Goal: Navigation & Orientation: Find specific page/section

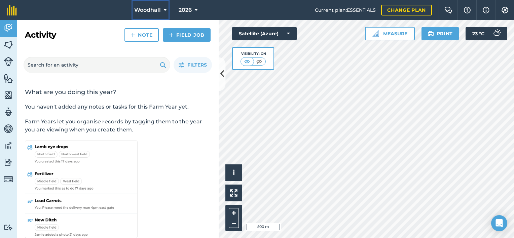
click at [155, 7] on span "Woodhall" at bounding box center [147, 10] width 27 height 8
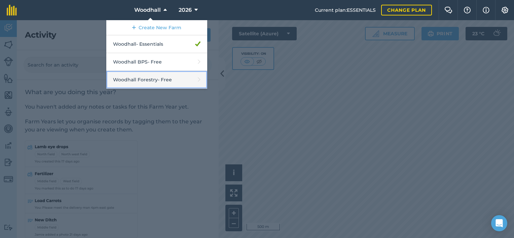
click at [176, 78] on link "Woodhall Forestry - Free" at bounding box center [156, 80] width 101 height 18
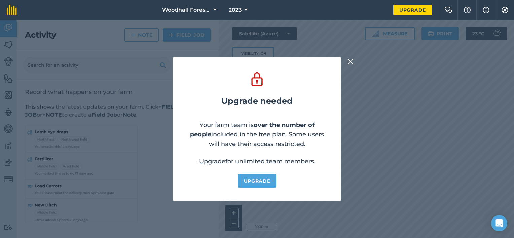
click at [350, 60] on img at bounding box center [350, 62] width 6 height 8
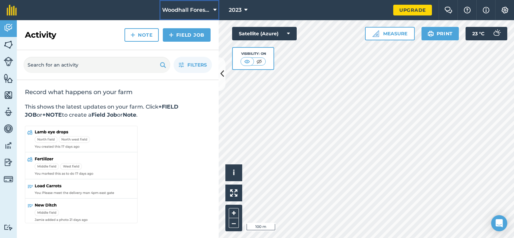
click at [205, 8] on span "Woodhall Forestry" at bounding box center [186, 10] width 48 height 8
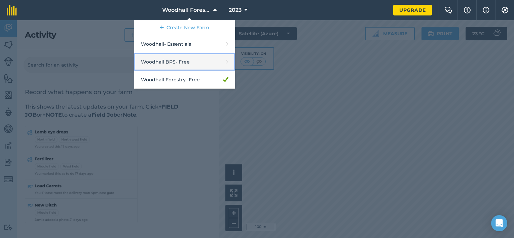
click at [200, 61] on link "Woodhall BPS - Free" at bounding box center [184, 62] width 101 height 18
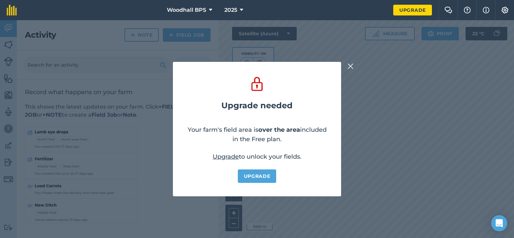
click at [350, 66] on img at bounding box center [350, 66] width 6 height 8
